Goal: Task Accomplishment & Management: Manage account settings

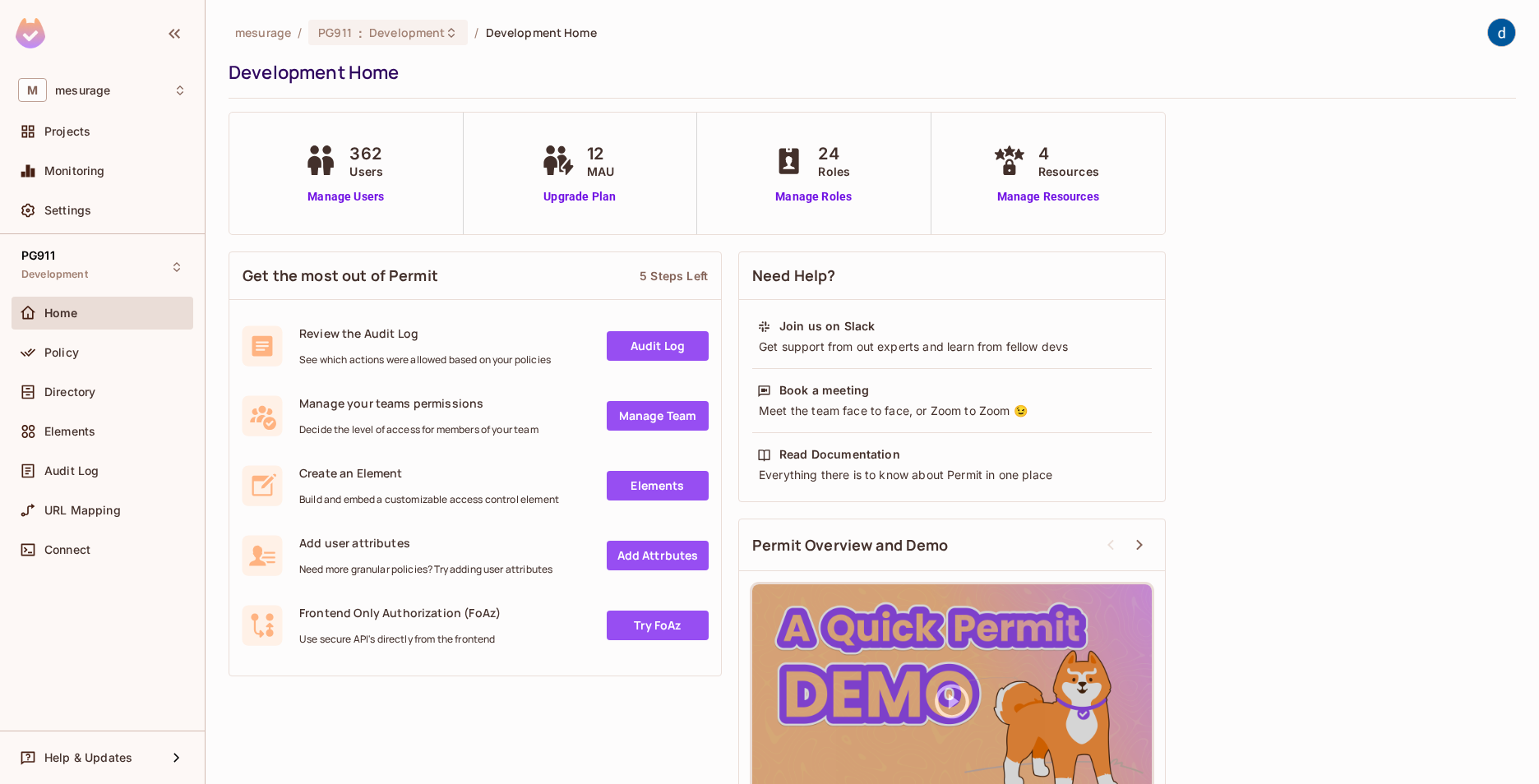
click at [356, 177] on span "Users" at bounding box center [366, 172] width 34 height 17
click at [356, 202] on link "Manage Users" at bounding box center [346, 197] width 91 height 17
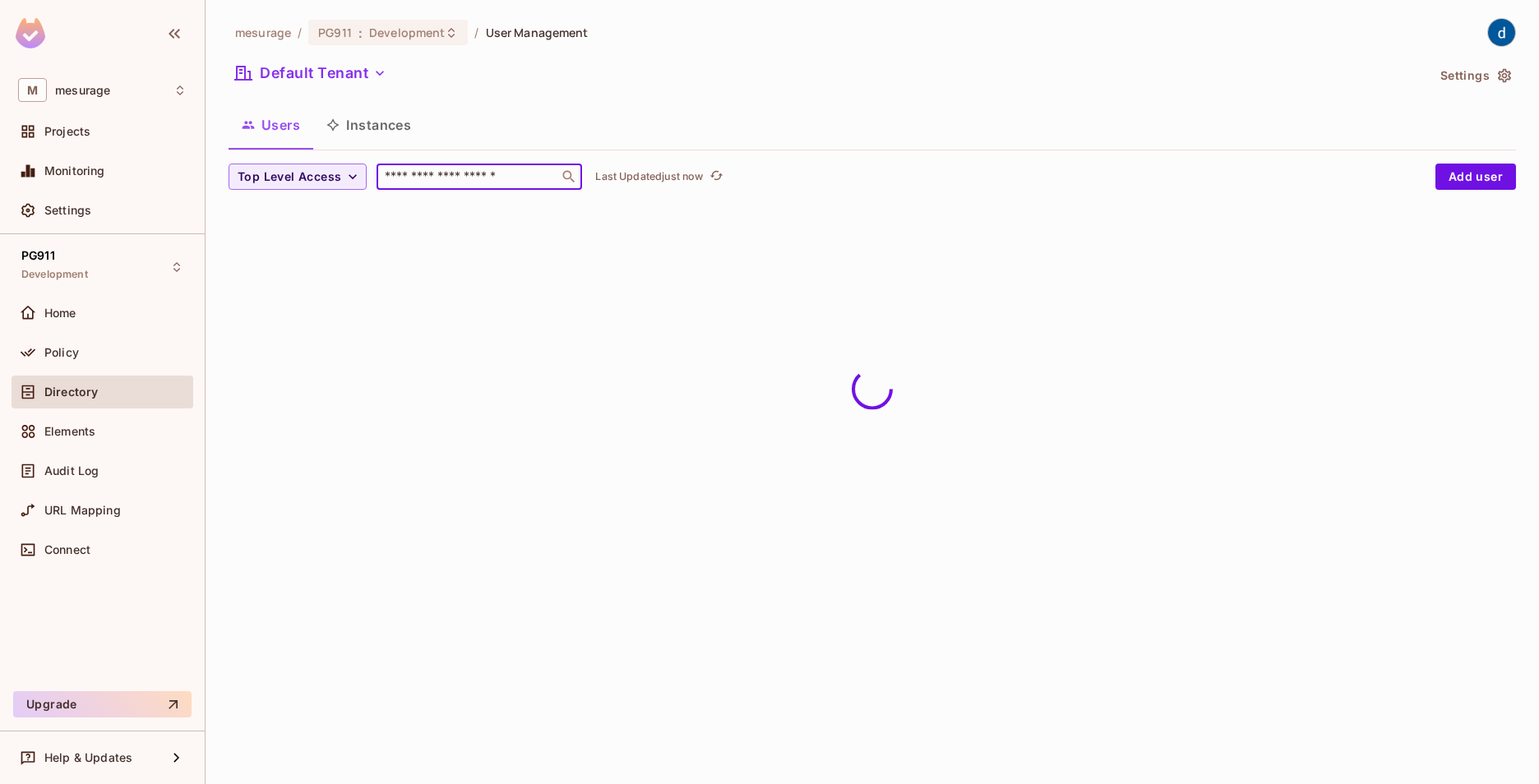
click at [414, 176] on input "text" at bounding box center [468, 176] width 173 height 17
type input "***"
